Goal: Task Accomplishment & Management: Use online tool/utility

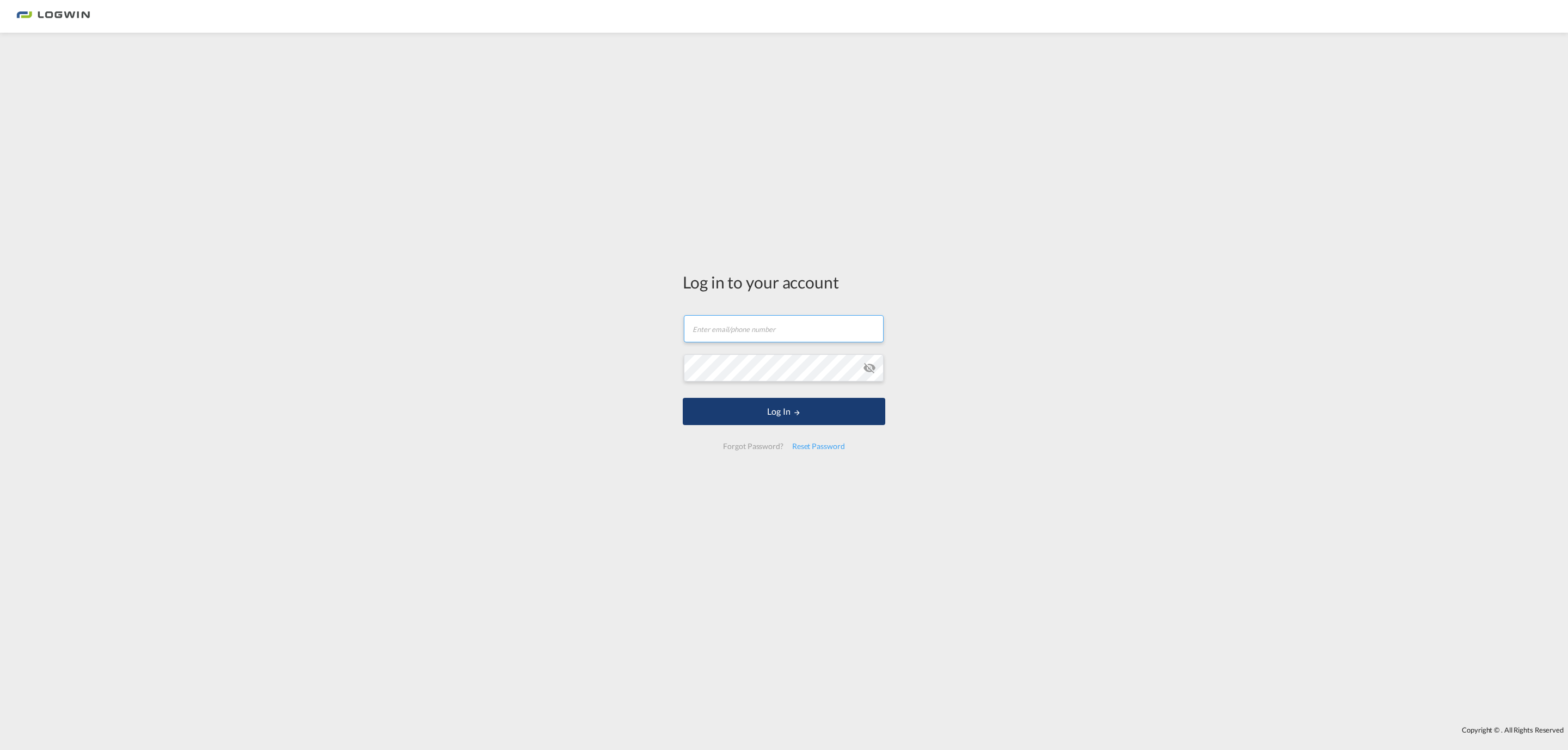
type input "[PERSON_NAME][EMAIL_ADDRESS][PERSON_NAME][DOMAIN_NAME]"
click at [790, 414] on button "Log In" at bounding box center [784, 411] width 203 height 27
